Goal: Task Accomplishment & Management: Use online tool/utility

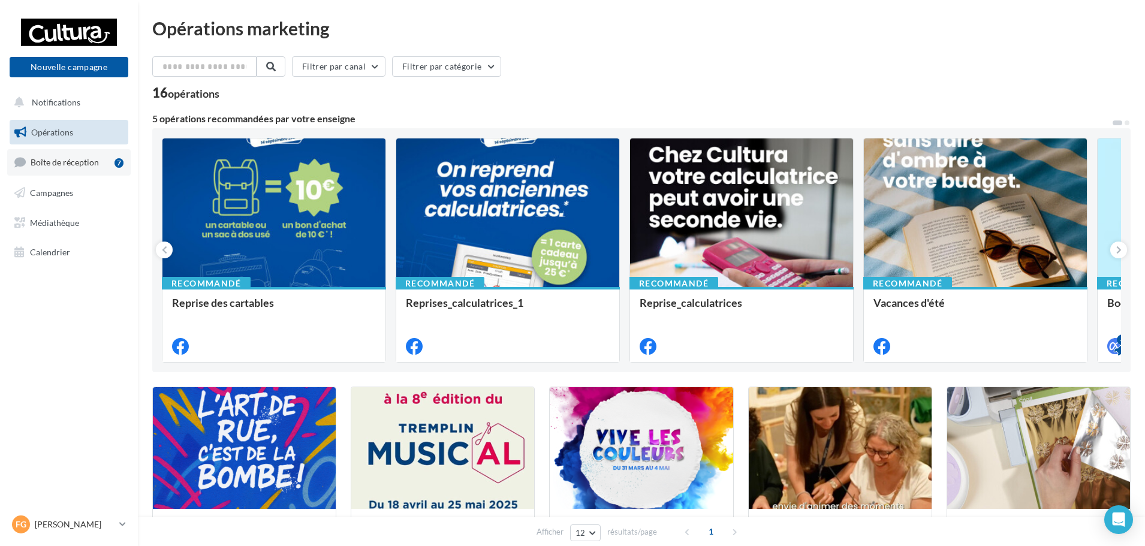
click at [58, 166] on span "Boîte de réception" at bounding box center [65, 162] width 68 height 10
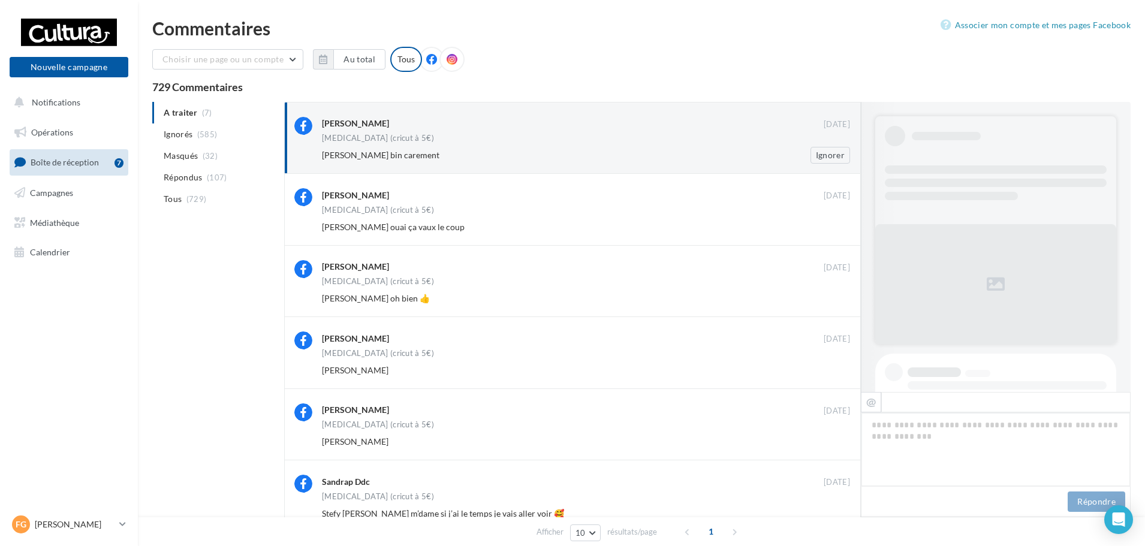
scroll to position [579, 0]
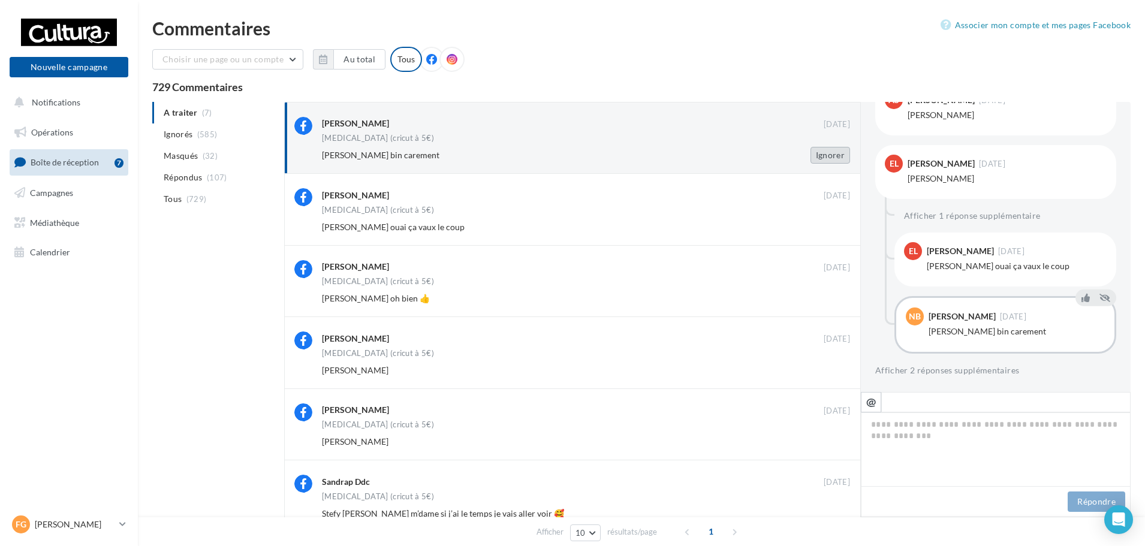
click at [825, 155] on button "Ignorer" at bounding box center [830, 155] width 40 height 17
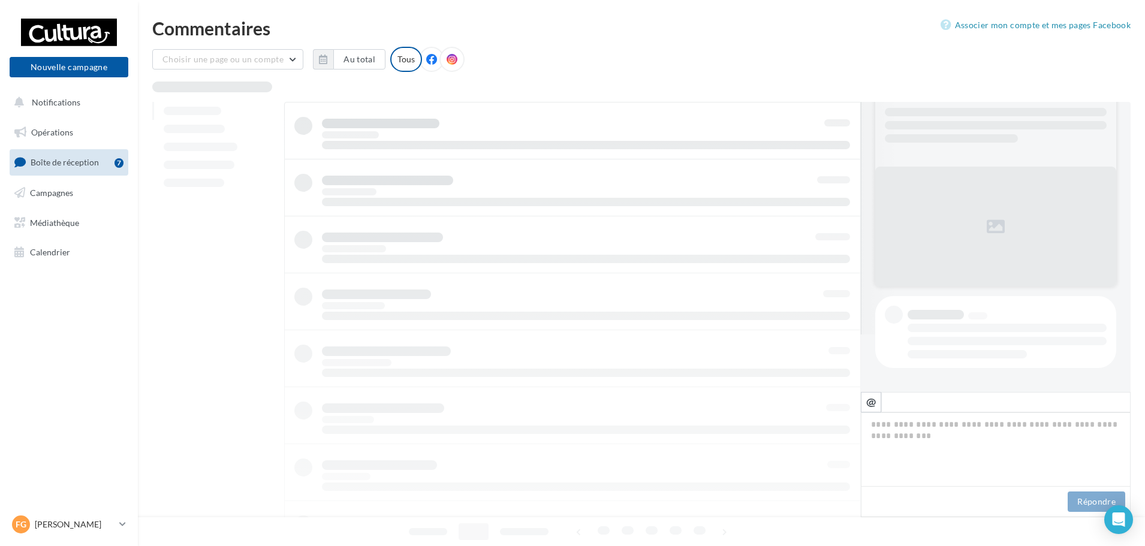
scroll to position [58, 0]
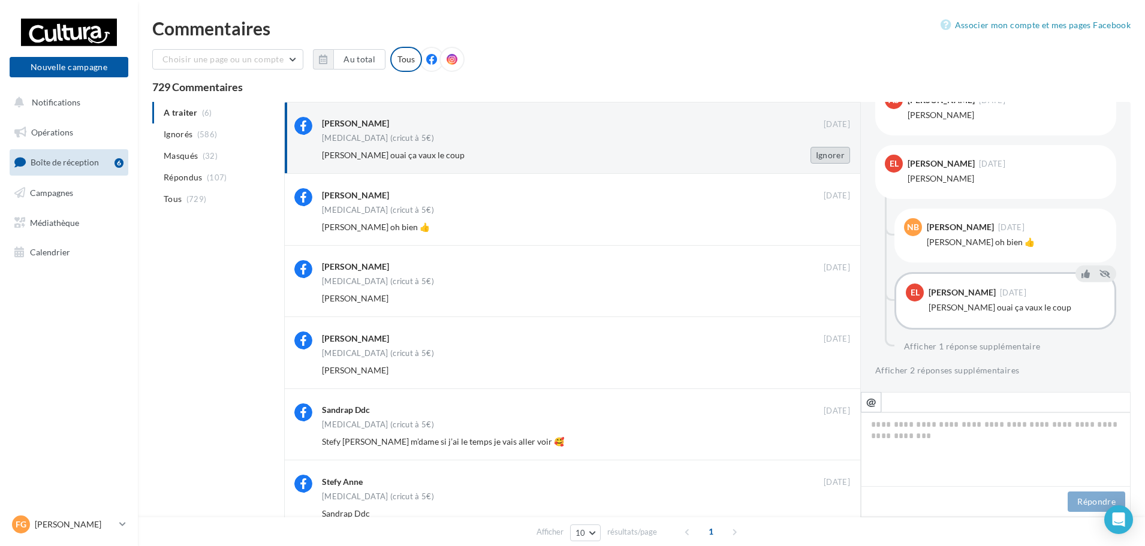
click at [830, 152] on button "Ignorer" at bounding box center [830, 155] width 40 height 17
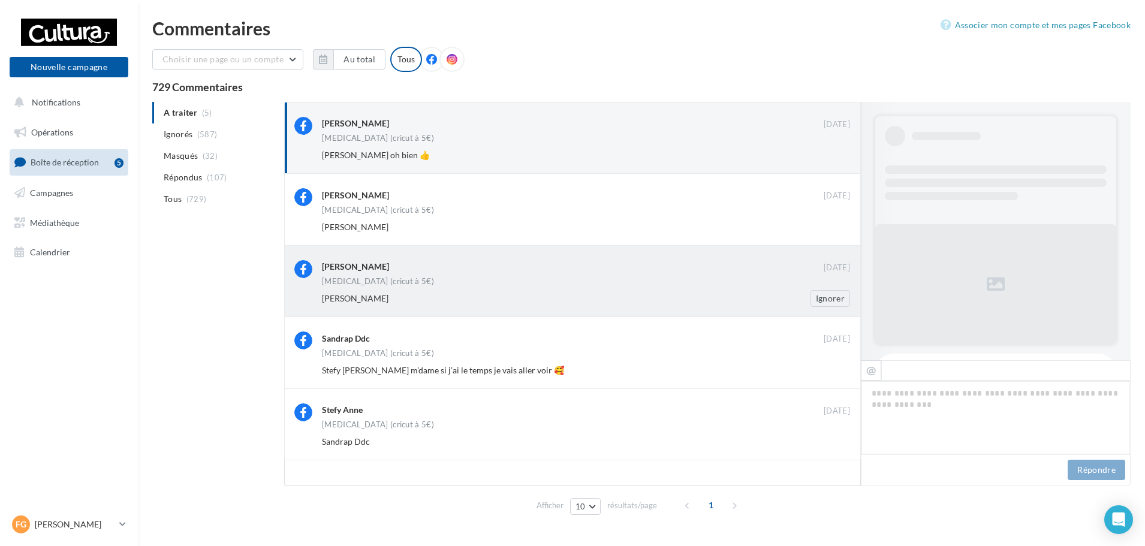
scroll to position [611, 0]
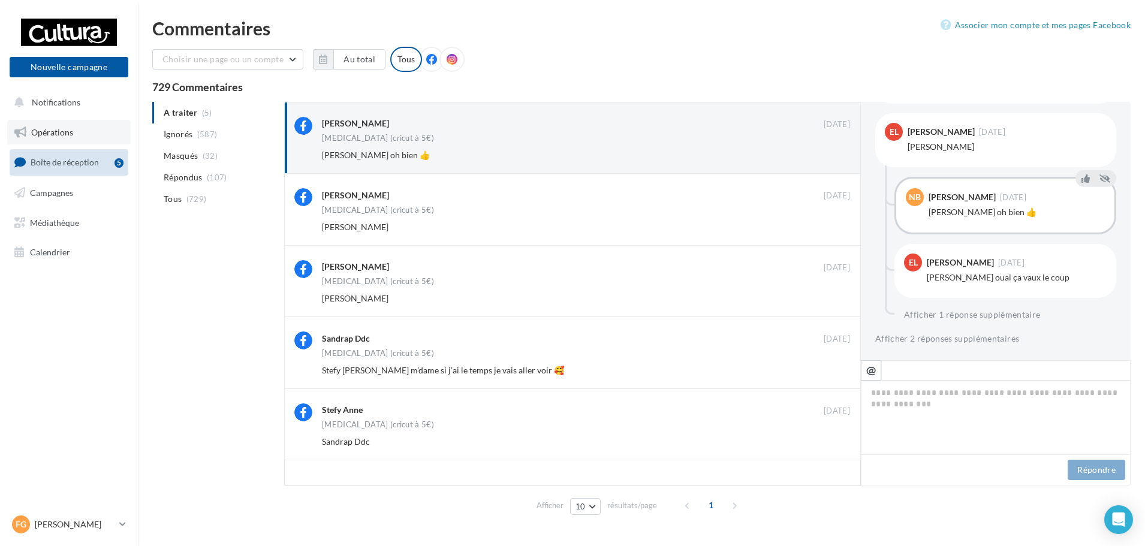
click at [49, 133] on span "Opérations" at bounding box center [52, 132] width 42 height 10
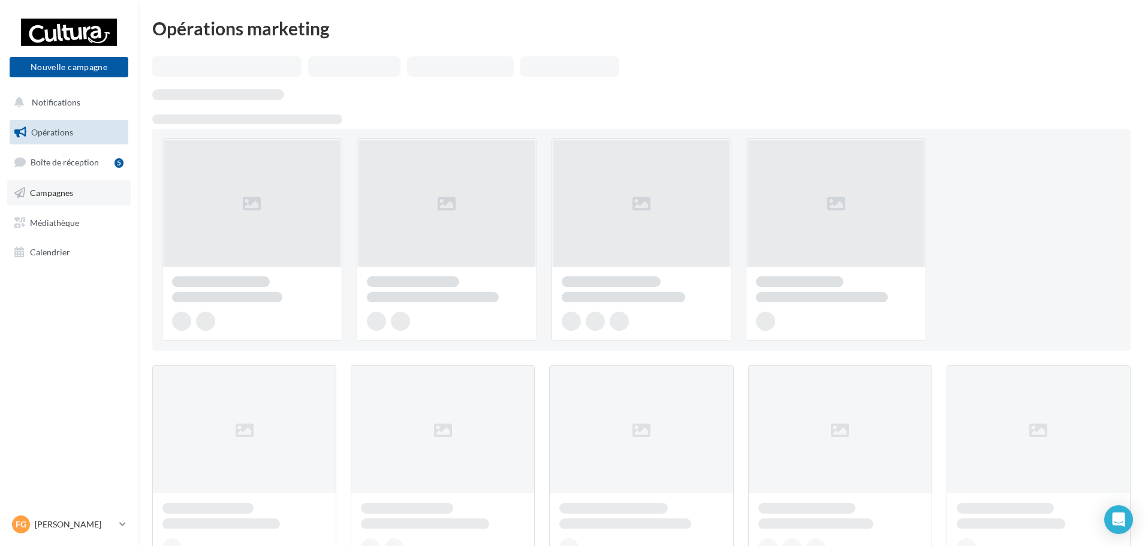
drag, startPoint x: 0, startPoint y: 0, endPoint x: 53, endPoint y: 189, distance: 196.0
click at [53, 189] on span "Campagnes" at bounding box center [51, 193] width 43 height 10
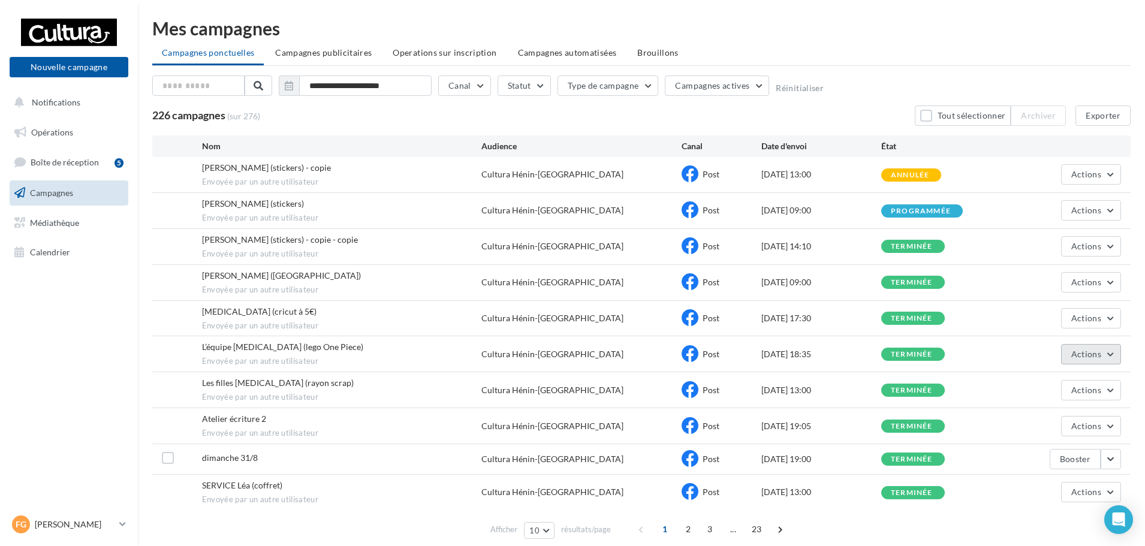
click at [1112, 359] on button "Actions" at bounding box center [1091, 354] width 60 height 20
click at [1036, 390] on button "Voir les résultats" at bounding box center [1061, 382] width 120 height 31
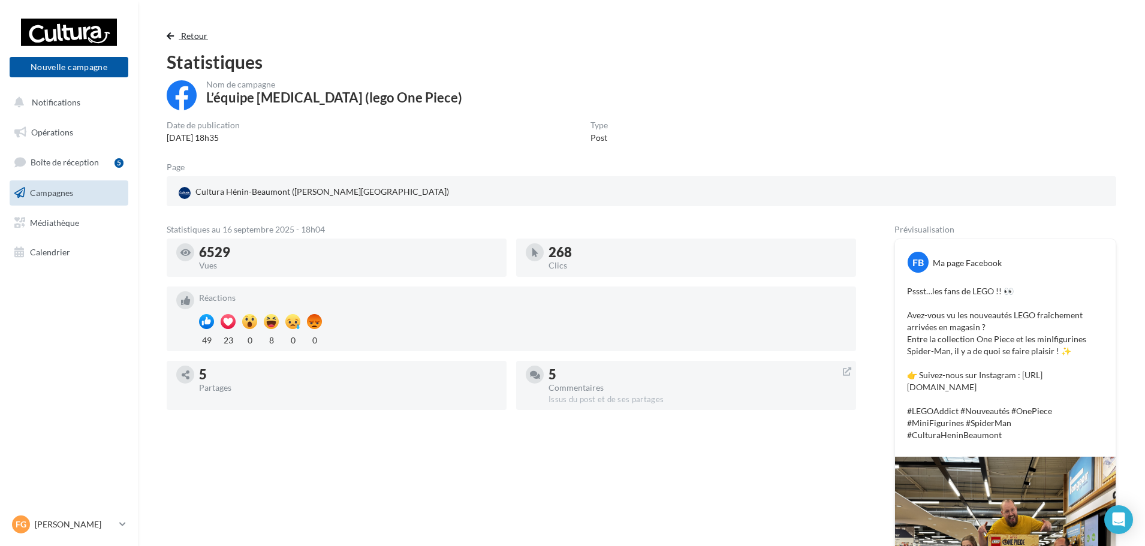
click at [195, 35] on span "Retour" at bounding box center [194, 36] width 27 height 10
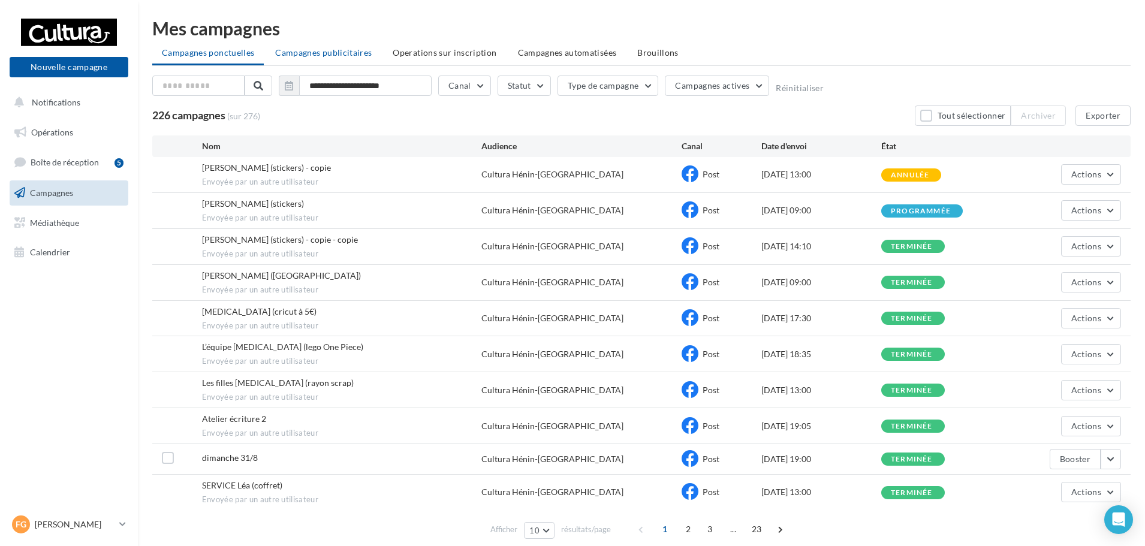
click at [346, 53] on span "Campagnes publicitaires" at bounding box center [323, 52] width 96 height 10
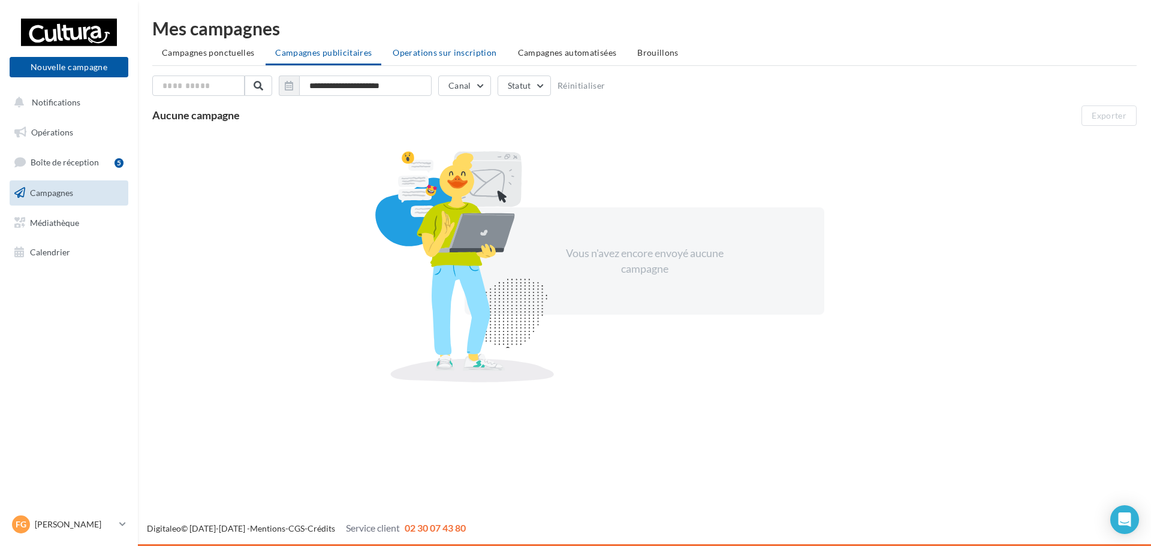
click at [473, 52] on span "Operations sur inscription" at bounding box center [445, 52] width 104 height 10
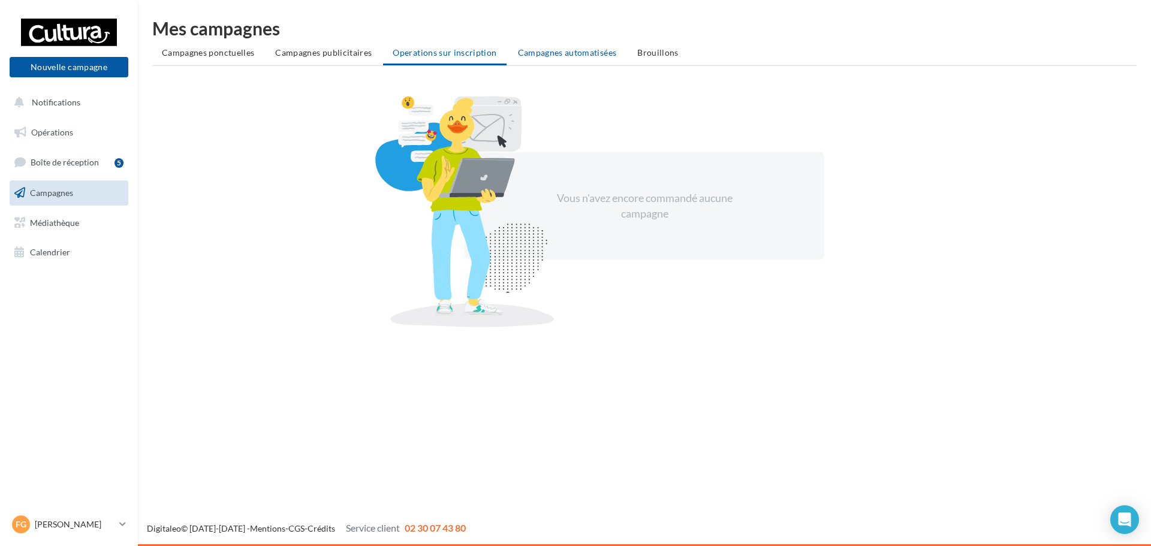
click at [567, 55] on span "Campagnes automatisées" at bounding box center [567, 52] width 99 height 10
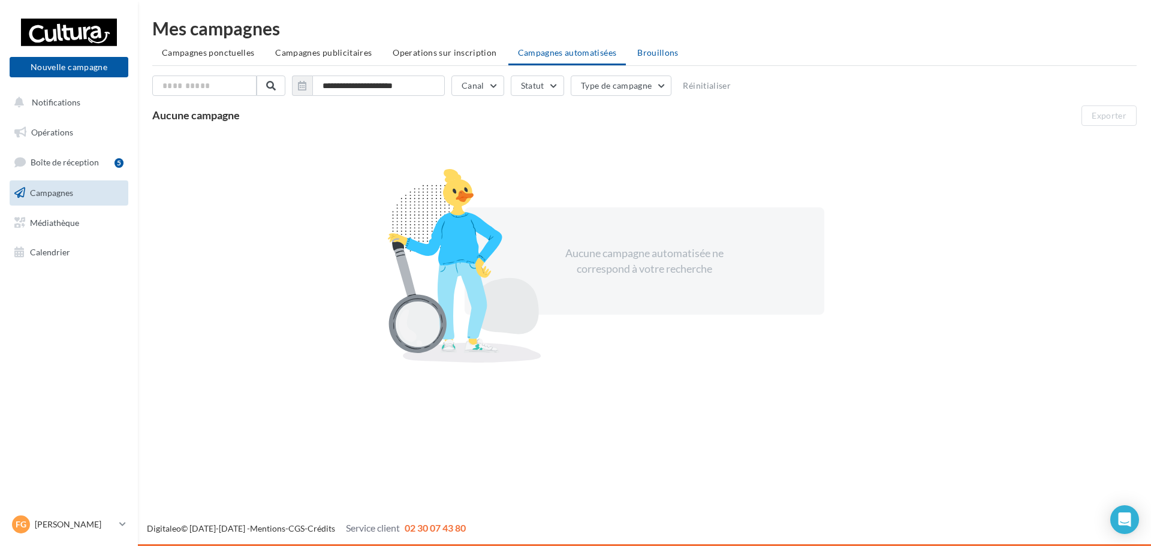
click at [651, 56] on span "Brouillons" at bounding box center [657, 52] width 41 height 10
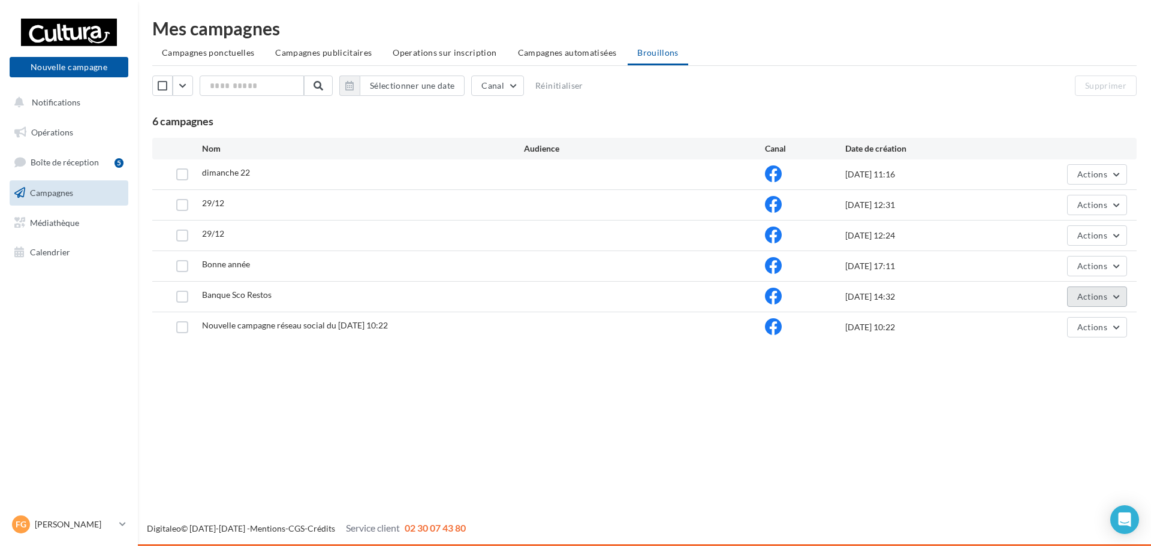
click at [1121, 293] on button "Actions" at bounding box center [1097, 296] width 60 height 20
click at [1051, 322] on button "Editer" at bounding box center [1067, 324] width 120 height 31
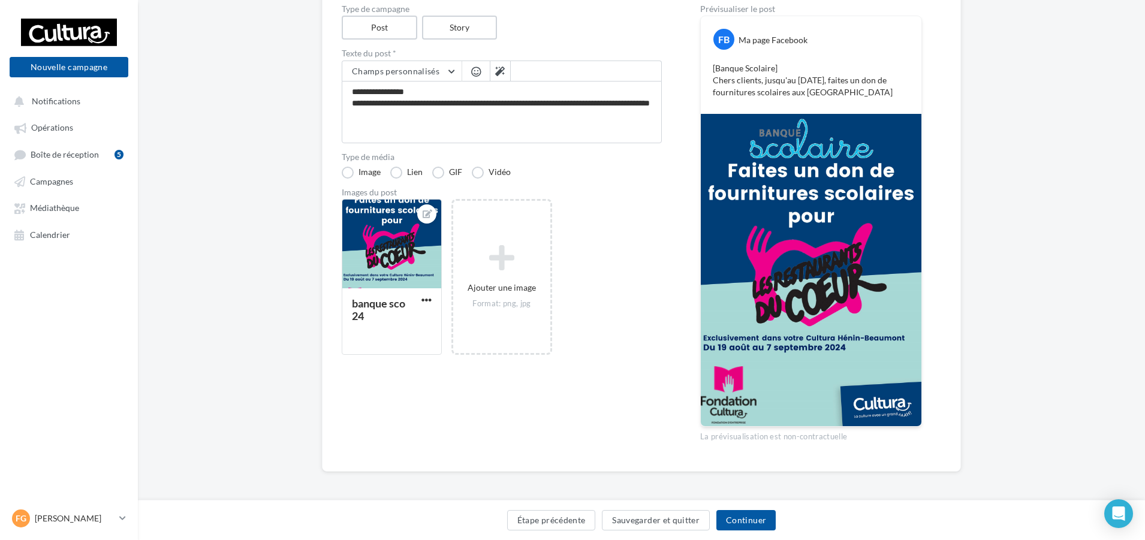
scroll to position [138, 0]
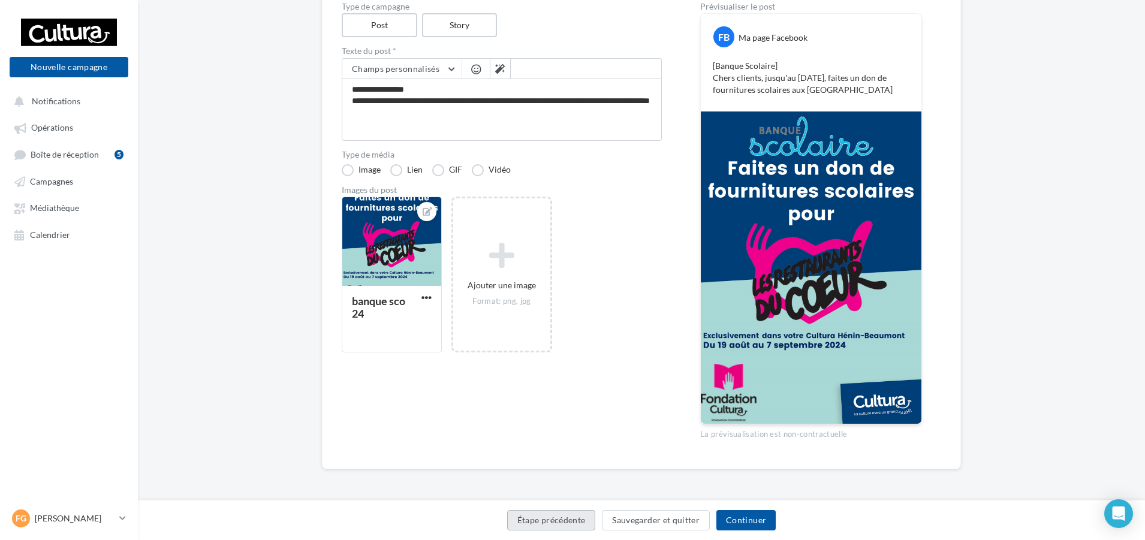
click at [526, 519] on button "Étape précédente" at bounding box center [551, 520] width 89 height 20
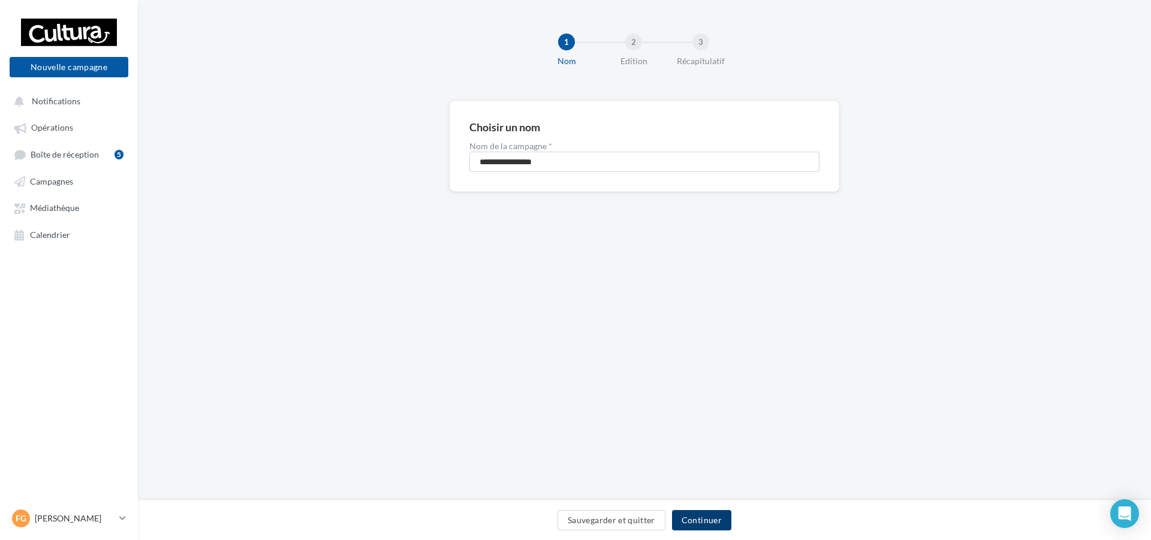
click at [702, 524] on button "Continuer" at bounding box center [701, 520] width 59 height 20
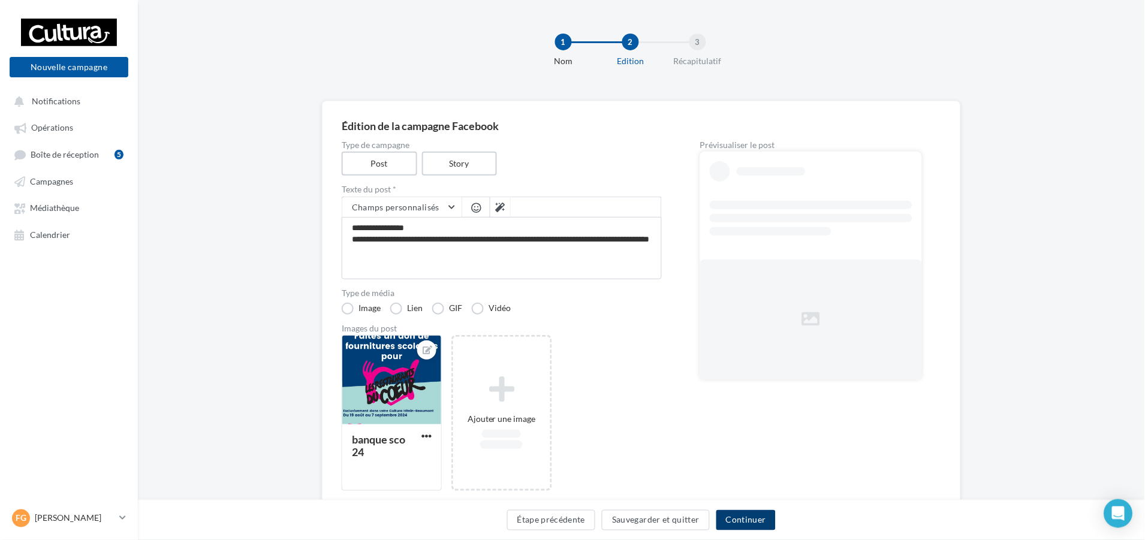
click at [767, 523] on button "Continuer" at bounding box center [745, 520] width 59 height 20
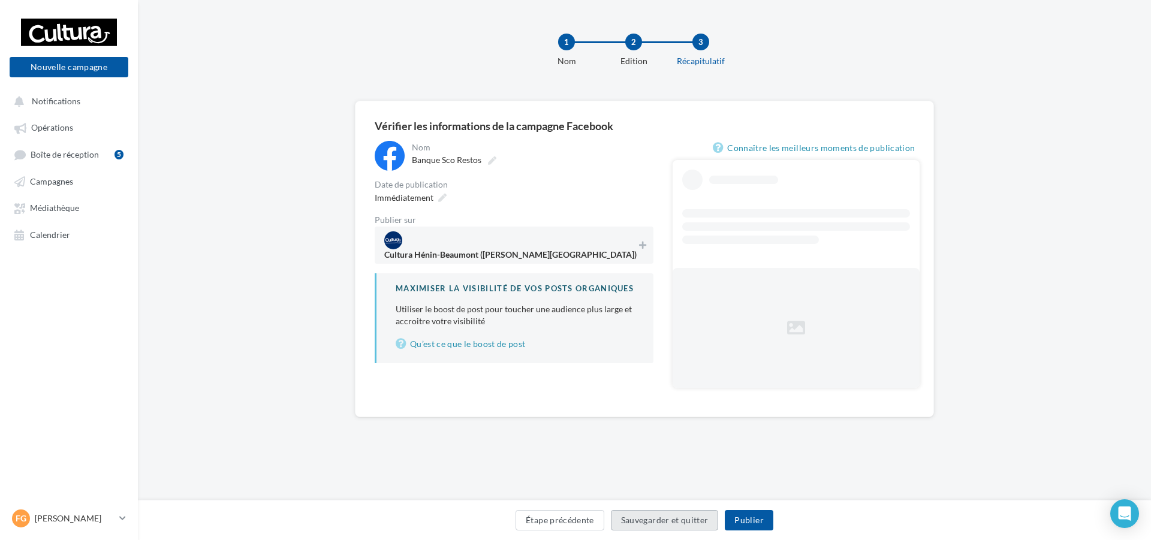
click at [634, 526] on button "Sauvegarder et quitter" at bounding box center [665, 520] width 108 height 20
